Goal: Task Accomplishment & Management: Complete application form

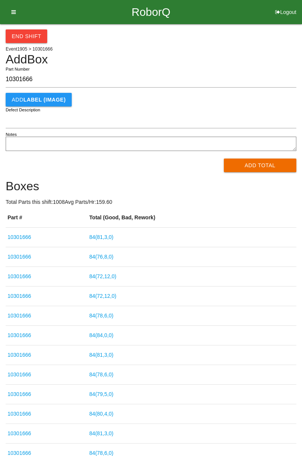
scroll to position [43, 0]
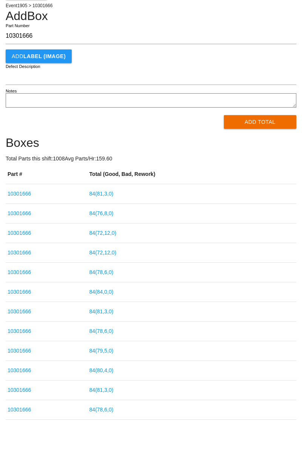
click at [261, 120] on button "Add Total" at bounding box center [260, 122] width 73 height 14
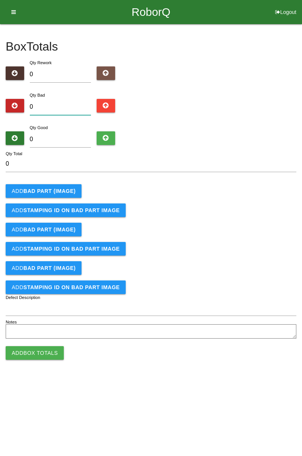
click at [68, 106] on input "0" at bounding box center [60, 107] width 61 height 16
type input "1"
type input "10"
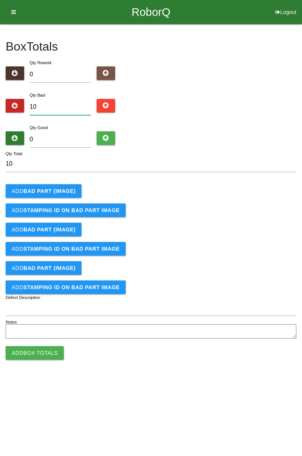
type input "10"
click at [65, 142] on input "0" at bounding box center [60, 139] width 61 height 16
type input "7"
type input "17"
type input "74"
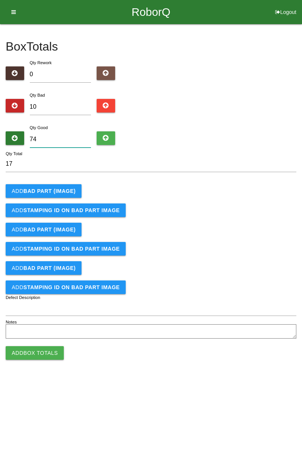
type input "84"
type input "74"
click at [70, 195] on button "Add BAD PART (IMAGE)" at bounding box center [44, 191] width 76 height 14
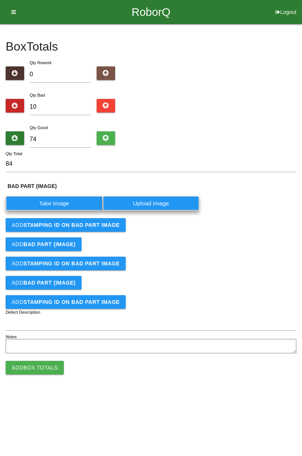
click at [69, 206] on label "Take Image" at bounding box center [54, 203] width 97 height 15
click at [0, 0] on \(IMAGE\) "Take Image" at bounding box center [0, 0] width 0 height 0
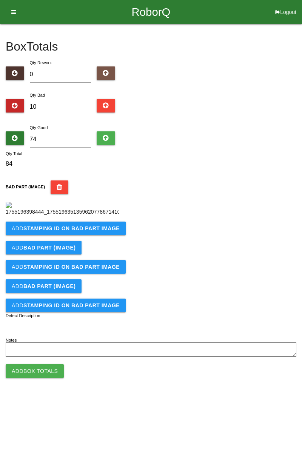
click at [74, 231] on b "STAMPING ID on BAD PART Image" at bounding box center [71, 228] width 96 height 6
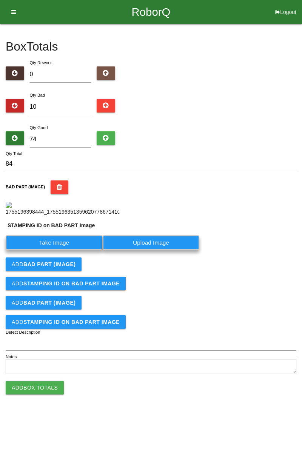
click at [63, 250] on label "Take Image" at bounding box center [54, 242] width 97 height 15
click at [0, 0] on PART "Take Image" at bounding box center [0, 0] width 0 height 0
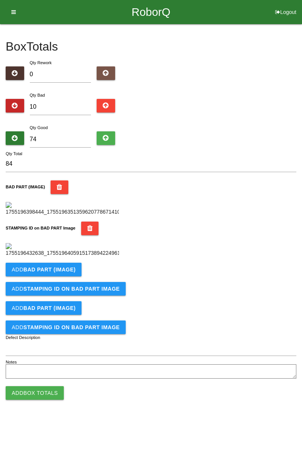
scroll to position [166, 0]
click at [68, 276] on button "Add BAD PART (IMAGE)" at bounding box center [44, 270] width 76 height 14
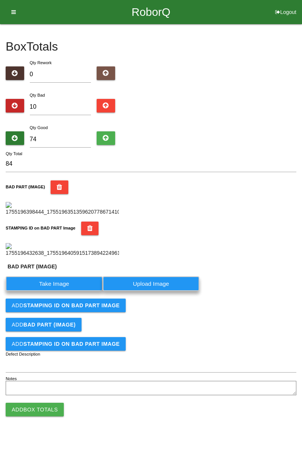
click at [69, 291] on label "Take Image" at bounding box center [54, 283] width 97 height 15
click at [0, 0] on \(IMAGE\) "Take Image" at bounding box center [0, 0] width 0 height 0
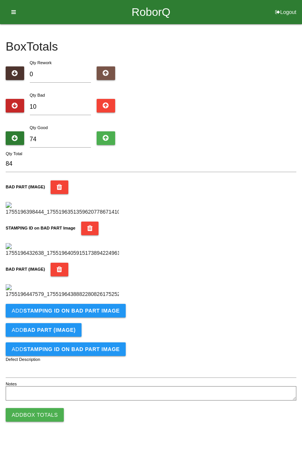
scroll to position [290, 0]
click at [90, 313] on b "STAMPING ID on BAD PART Image" at bounding box center [71, 310] width 96 height 6
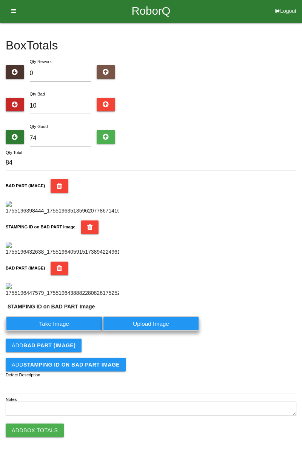
click at [64, 331] on label "Take Image" at bounding box center [54, 323] width 97 height 15
click at [0, 0] on PART "Take Image" at bounding box center [0, 0] width 0 height 0
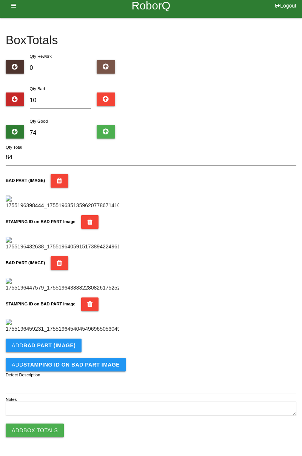
scroll to position [413, 0]
click at [64, 345] on b "BAD PART (IMAGE)" at bounding box center [49, 345] width 52 height 6
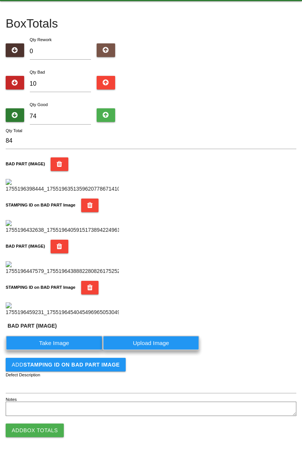
click at [60, 350] on label "Take Image" at bounding box center [54, 342] width 97 height 15
click at [0, 0] on \(IMAGE\) "Take Image" at bounding box center [0, 0] width 0 height 0
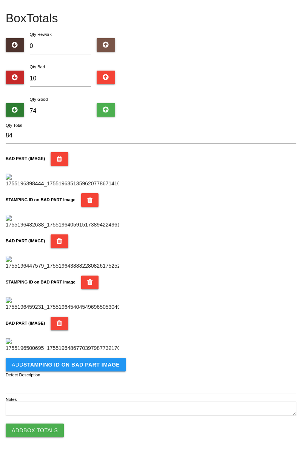
scroll to position [537, 0]
click at [77, 369] on button "Add STAMPING ID on BAD PART Image" at bounding box center [66, 365] width 120 height 14
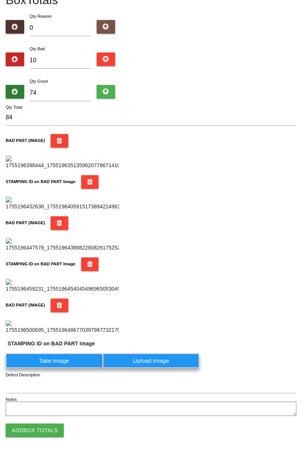
click at [58, 368] on label "Take Image" at bounding box center [54, 360] width 97 height 15
click at [0, 0] on PART "Take Image" at bounding box center [0, 0] width 0 height 0
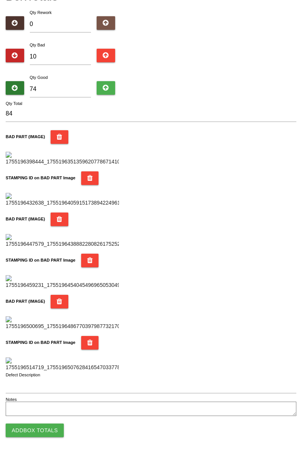
scroll to position [661, 0]
click at [54, 431] on button "Add Box Totals" at bounding box center [35, 430] width 58 height 14
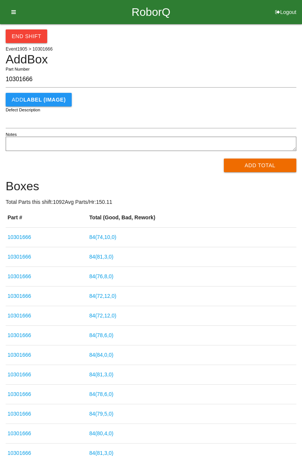
type input "10301666"
click at [262, 163] on button "Add Total" at bounding box center [260, 165] width 73 height 14
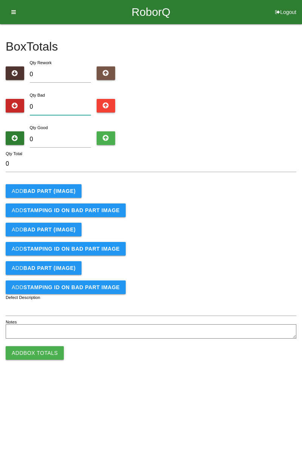
click at [57, 103] on input "0" at bounding box center [60, 107] width 61 height 16
type input "7"
click at [59, 135] on input "0" at bounding box center [60, 139] width 61 height 16
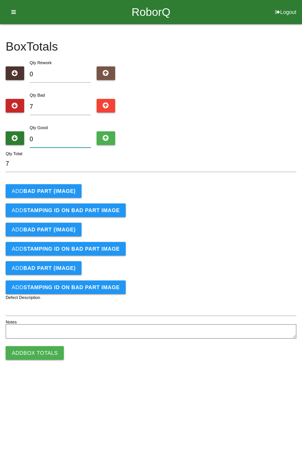
type input "7"
type input "14"
type input "77"
type input "84"
type input "77"
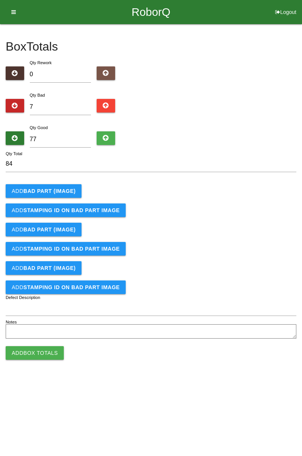
click at [61, 195] on button "Add BAD PART (IMAGE)" at bounding box center [44, 191] width 76 height 14
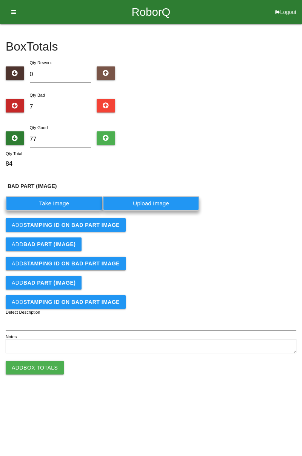
click at [63, 198] on label "Take Image" at bounding box center [54, 203] width 97 height 15
click at [0, 0] on \(IMAGE\) "Take Image" at bounding box center [0, 0] width 0 height 0
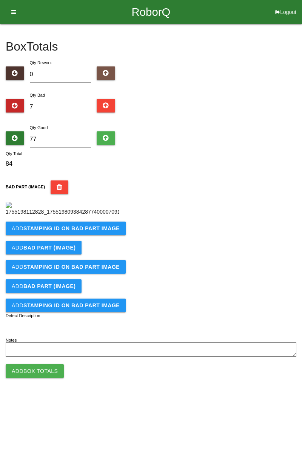
click at [81, 235] on button "Add STAMPING ID on BAD PART Image" at bounding box center [66, 228] width 120 height 14
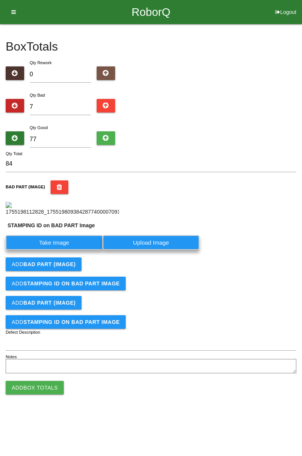
click at [65, 250] on label "Take Image" at bounding box center [54, 242] width 97 height 15
click at [0, 0] on PART "Take Image" at bounding box center [0, 0] width 0 height 0
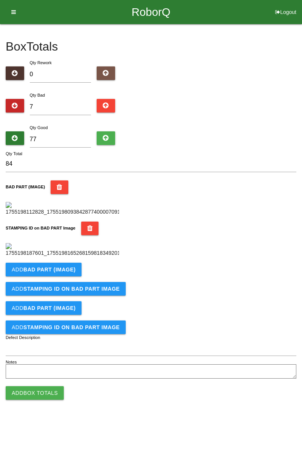
scroll to position [166, 0]
click at [64, 272] on b "BAD PART (IMAGE)" at bounding box center [49, 269] width 52 height 6
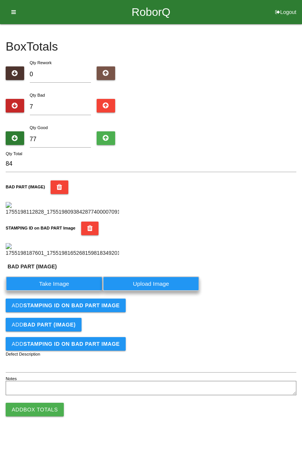
click at [65, 291] on label "Take Image" at bounding box center [54, 283] width 97 height 15
click at [0, 0] on \(IMAGE\) "Take Image" at bounding box center [0, 0] width 0 height 0
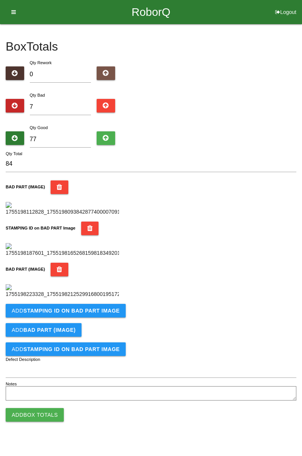
scroll to position [290, 0]
click at [72, 313] on b "STAMPING ID on BAD PART Image" at bounding box center [71, 310] width 96 height 6
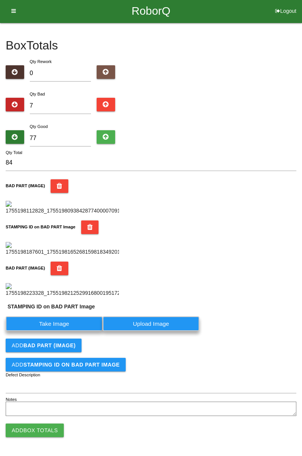
click at [64, 331] on label "Take Image" at bounding box center [54, 323] width 97 height 15
click at [0, 0] on PART "Take Image" at bounding box center [0, 0] width 0 height 0
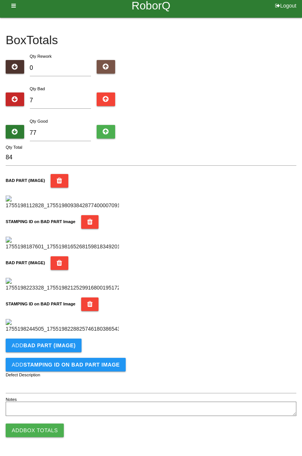
scroll to position [413, 0]
click at [61, 347] on b "BAD PART (IMAGE)" at bounding box center [49, 345] width 52 height 6
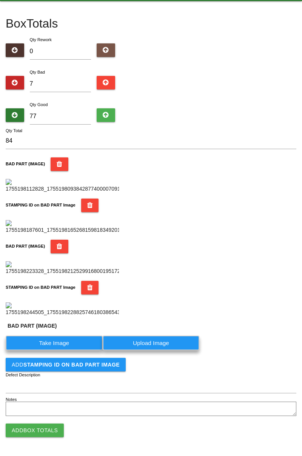
click at [70, 350] on label "Take Image" at bounding box center [54, 342] width 97 height 15
click at [0, 0] on \(IMAGE\) "Take Image" at bounding box center [0, 0] width 0 height 0
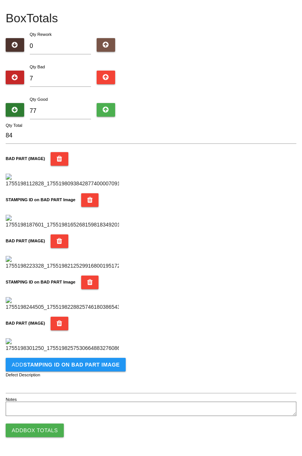
scroll to position [537, 0]
click at [97, 364] on b "STAMPING ID on BAD PART Image" at bounding box center [71, 364] width 96 height 6
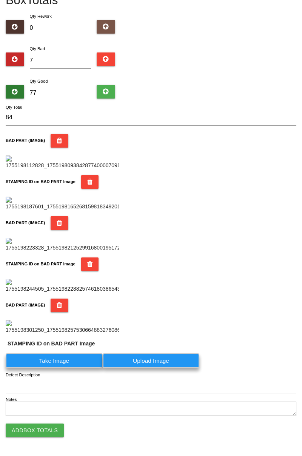
click at [70, 368] on label "Take Image" at bounding box center [54, 360] width 97 height 15
click at [0, 0] on PART "Take Image" at bounding box center [0, 0] width 0 height 0
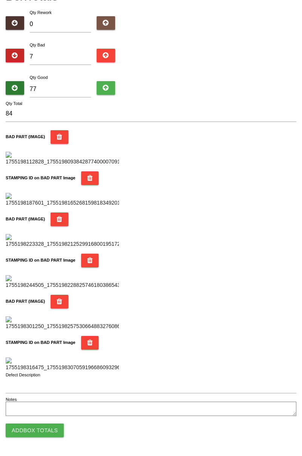
scroll to position [661, 0]
click at [48, 432] on button "Add Box Totals" at bounding box center [35, 430] width 58 height 14
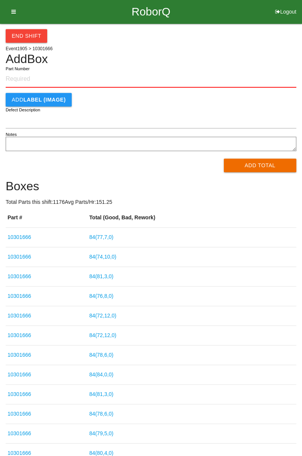
click at [32, 32] on button "End Shift" at bounding box center [26, 36] width 41 height 14
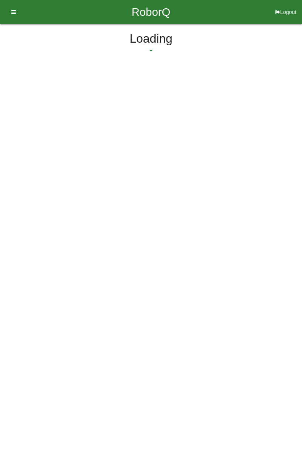
select select "3"
select select "30"
select select "2"
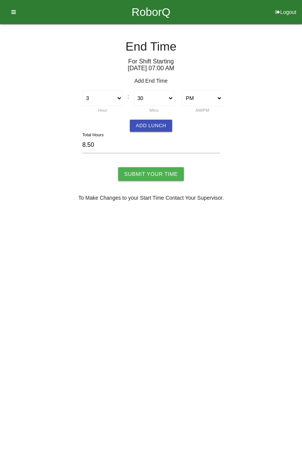
click at [159, 126] on button "Add Lunch" at bounding box center [151, 126] width 42 height 12
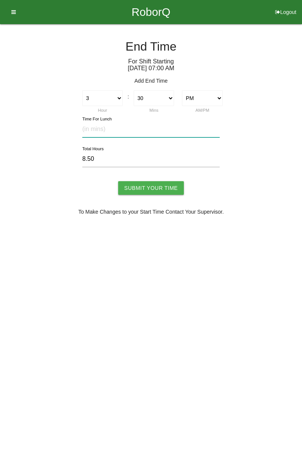
click at [143, 131] on input "text" at bounding box center [150, 129] width 137 height 16
type input "30"
type input "8.00"
click at [168, 188] on input "Submit Your Time" at bounding box center [151, 188] width 66 height 14
type input "Processing..."
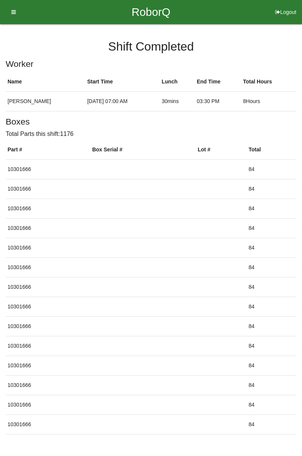
click at [284, 6] on button "Logout" at bounding box center [285, 3] width 32 height 6
select select "Worker"
